Goal: Task Accomplishment & Management: Manage account settings

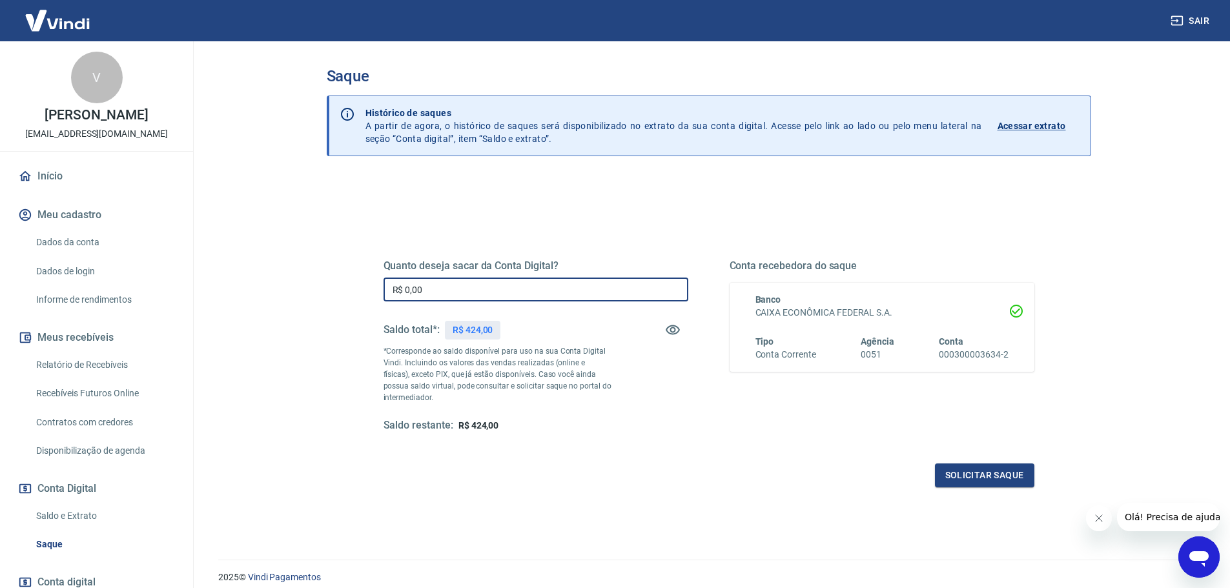
click at [506, 284] on input "R$ 0,00" at bounding box center [536, 290] width 305 height 24
type input "R$ 424,00"
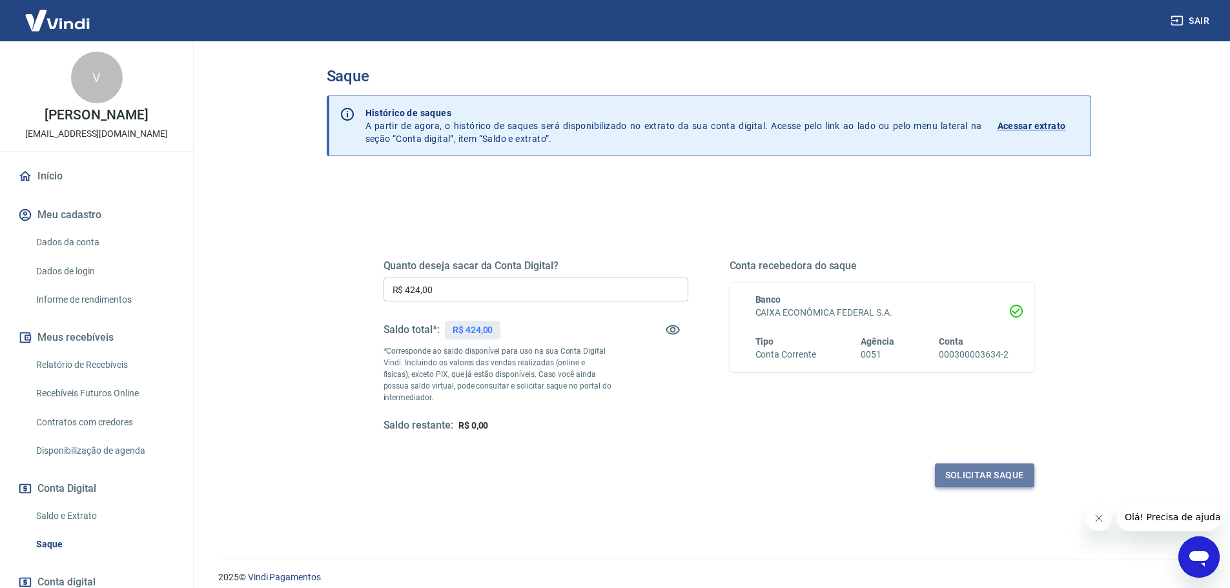
click at [965, 477] on button "Solicitar saque" at bounding box center [984, 476] width 99 height 24
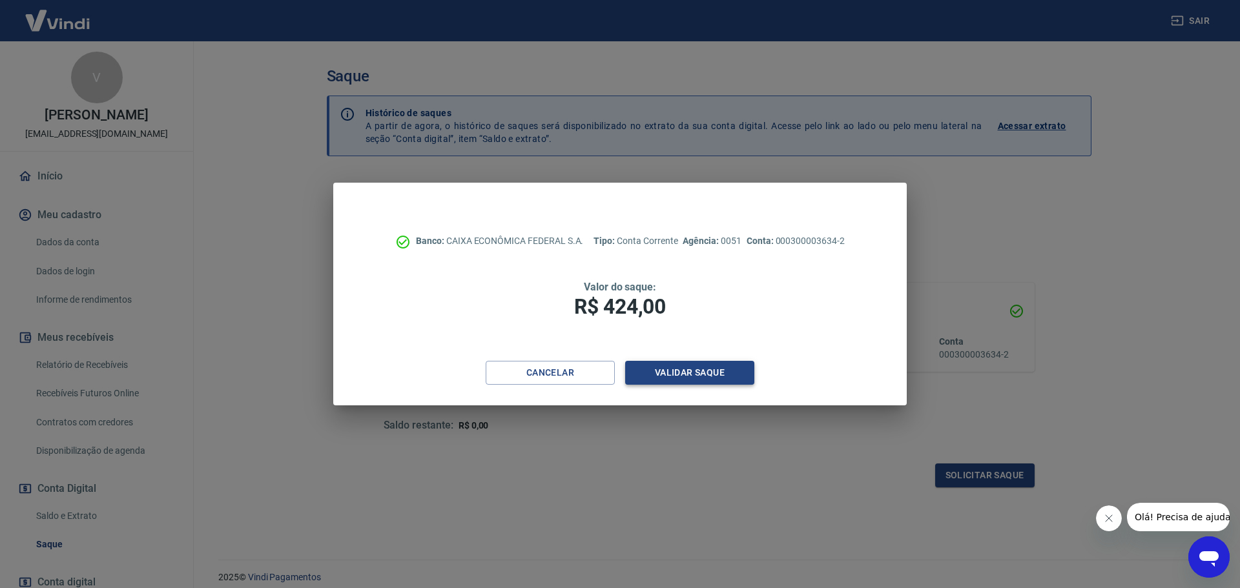
click at [708, 375] on button "Validar saque" at bounding box center [689, 373] width 129 height 24
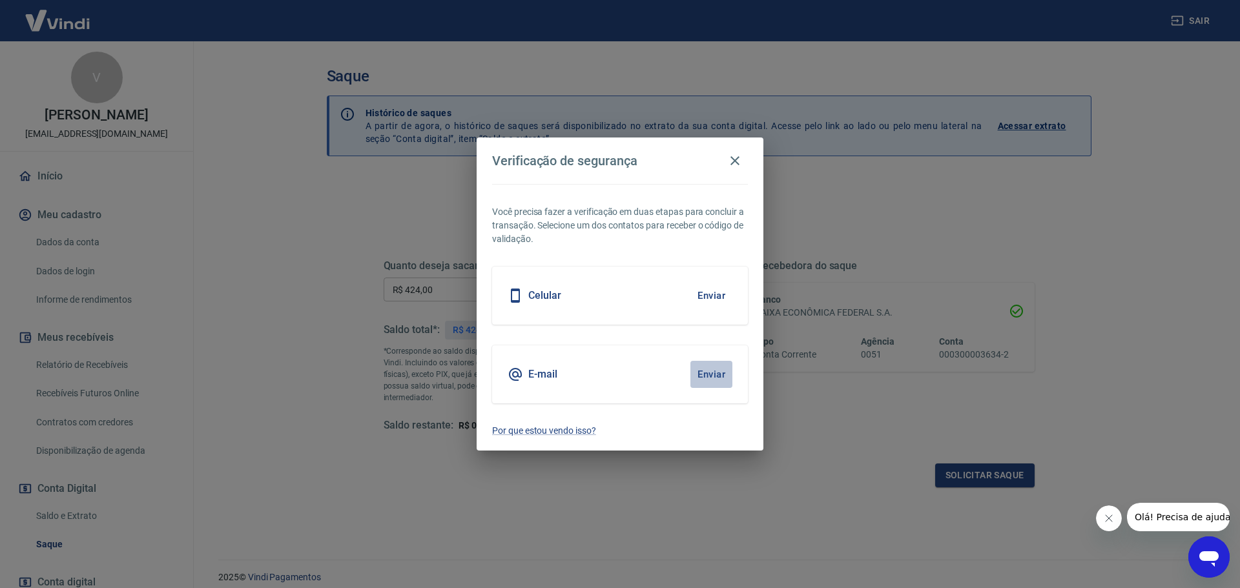
click at [719, 376] on button "Enviar" at bounding box center [711, 374] width 42 height 27
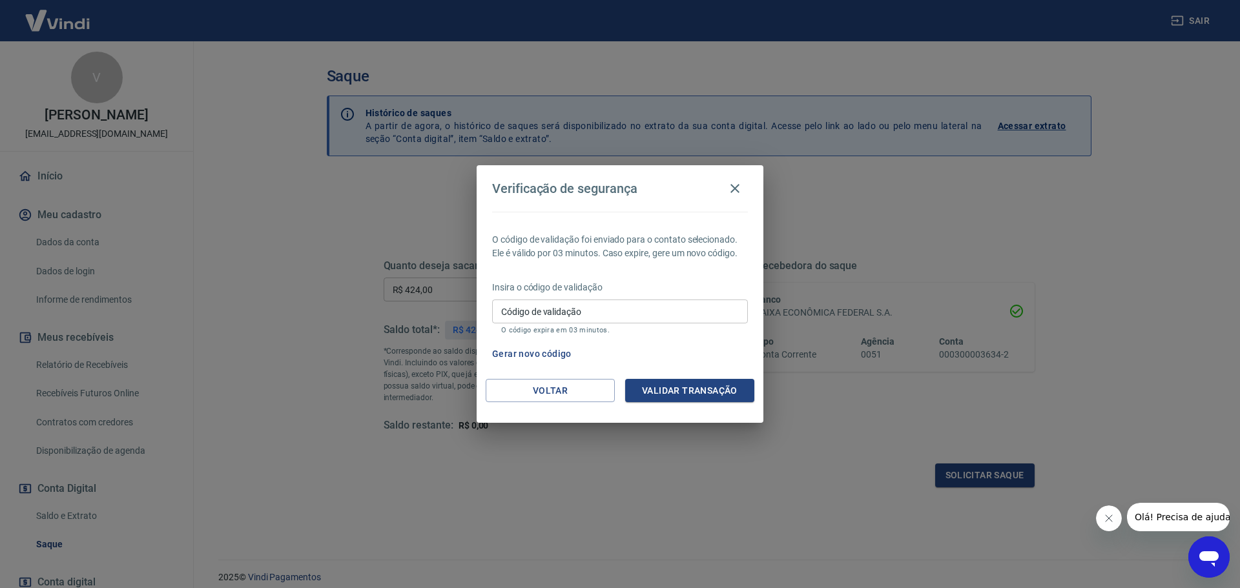
click at [619, 308] on input "Código de validação" at bounding box center [620, 312] width 256 height 24
paste input "794452"
type input "794452"
click at [723, 389] on button "Validar transação" at bounding box center [689, 391] width 129 height 24
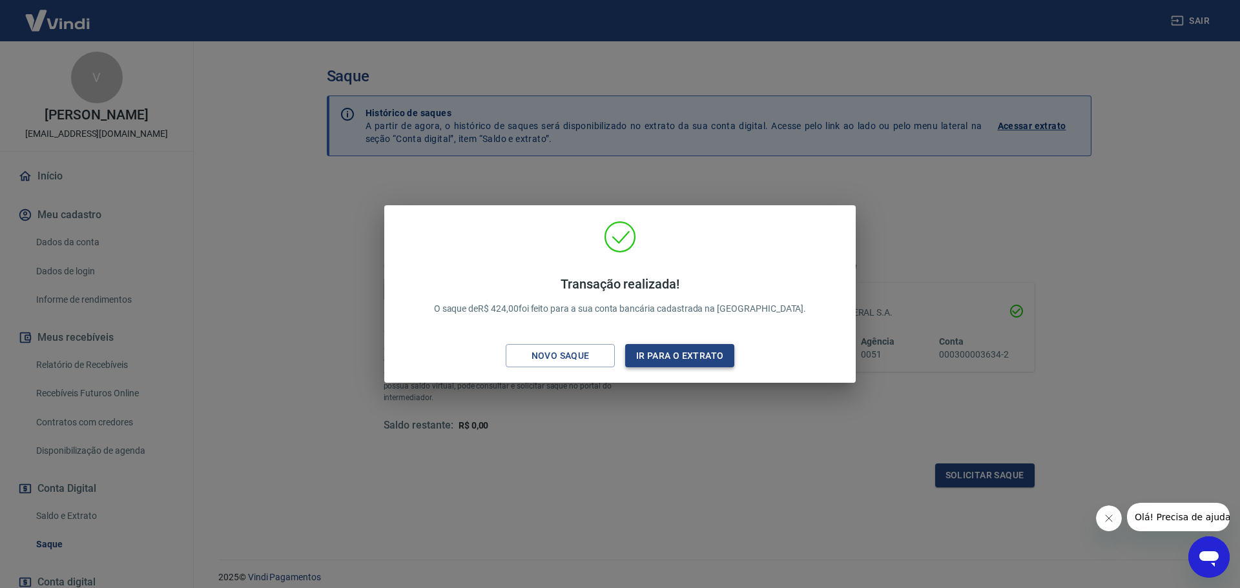
click at [708, 355] on button "Ir para o extrato" at bounding box center [679, 356] width 109 height 24
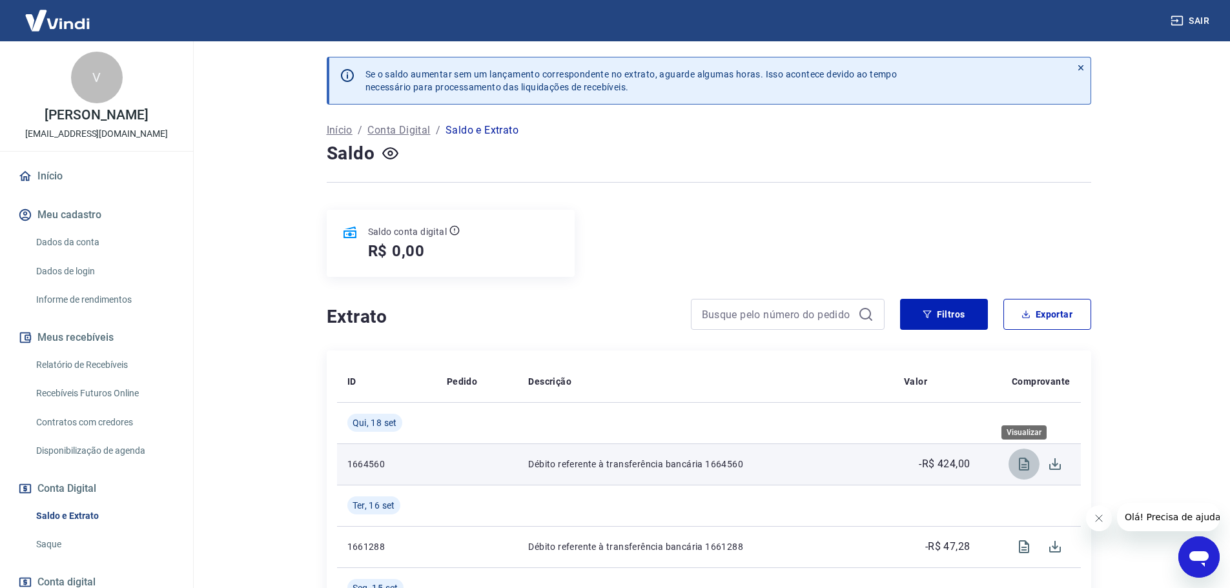
click at [1027, 464] on icon "Visualizar" at bounding box center [1023, 464] width 15 height 15
